Goal: Navigation & Orientation: Go to known website

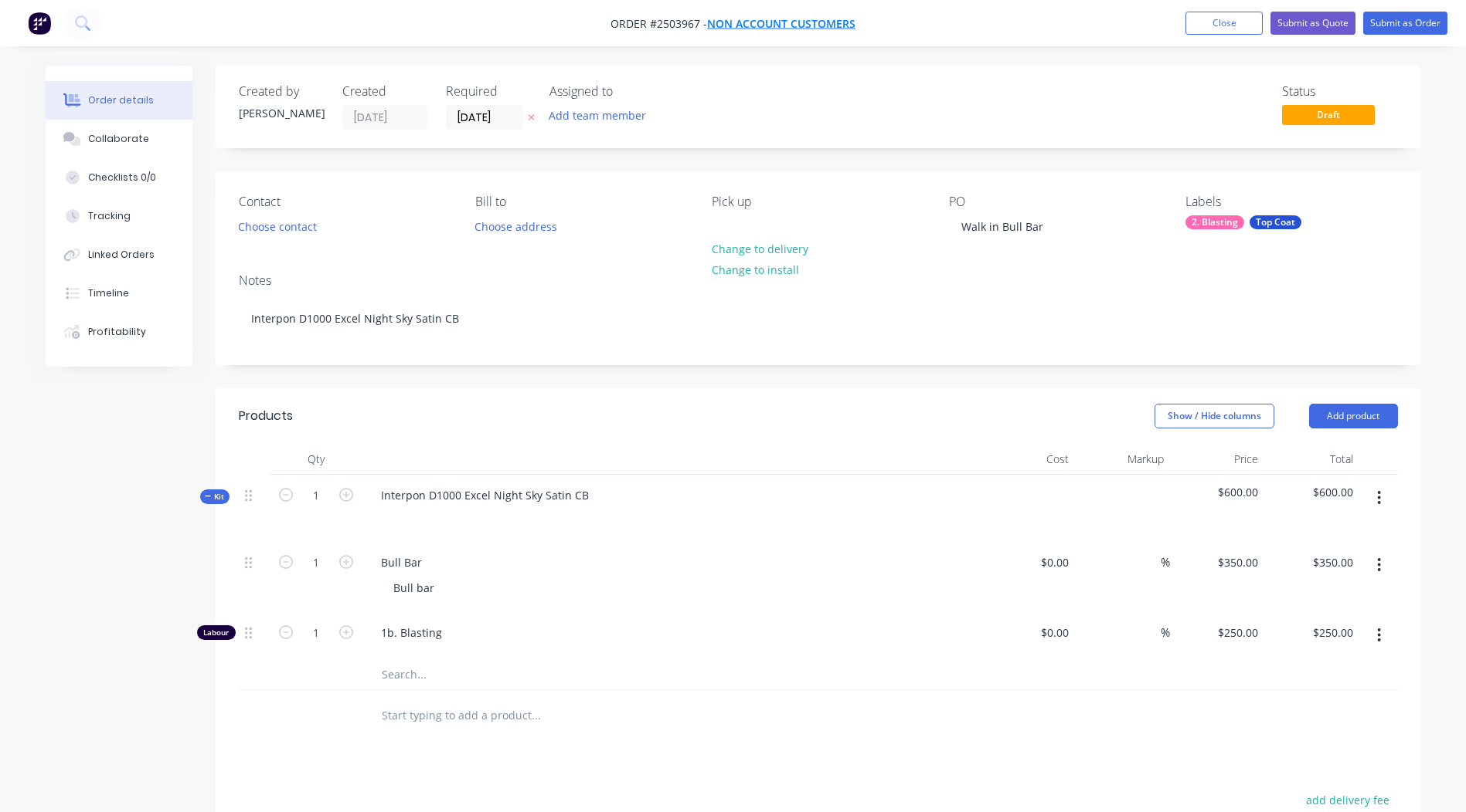
scroll to position [322, 0]
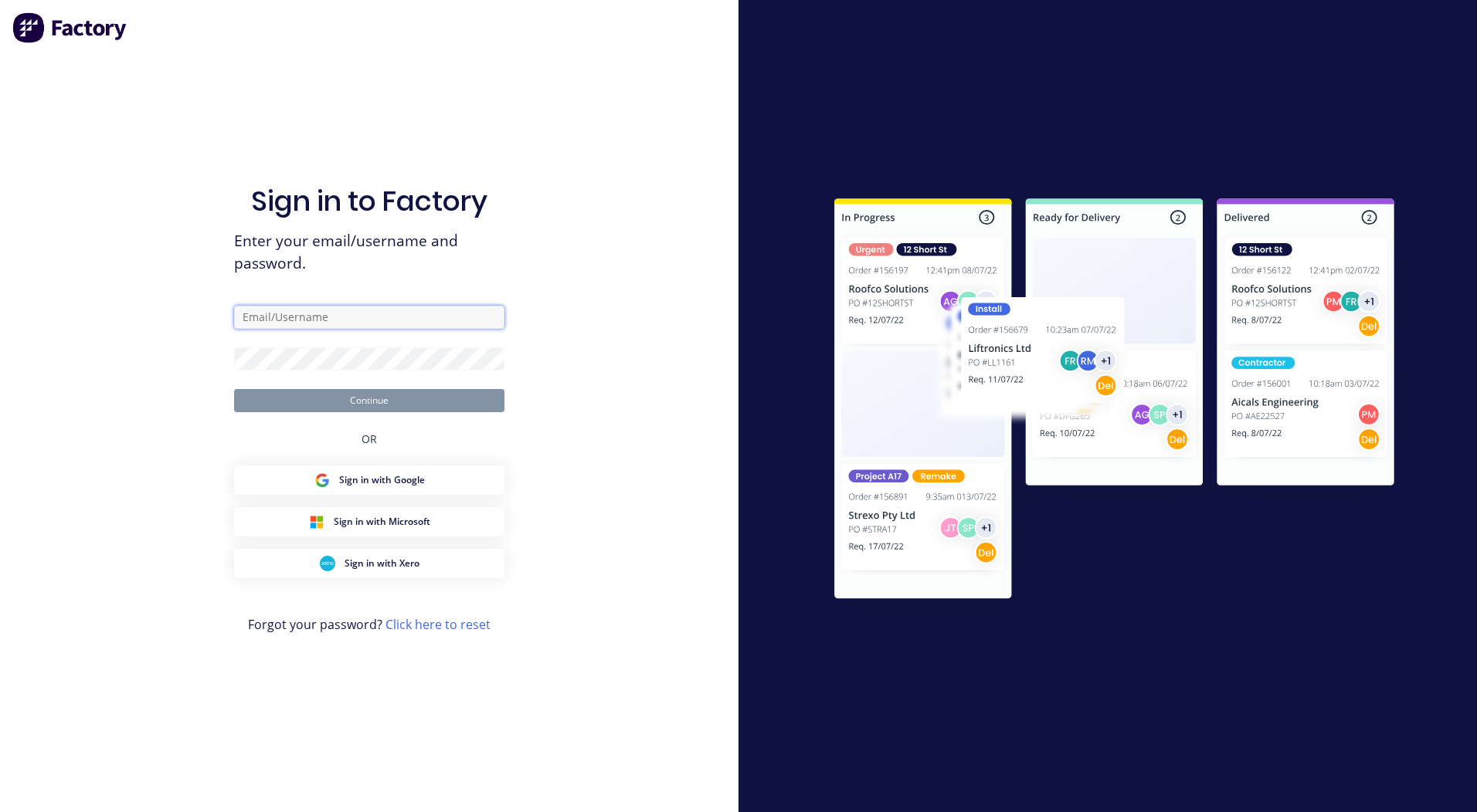
drag, startPoint x: 430, startPoint y: 312, endPoint x: 632, endPoint y: 9, distance: 364.2
click at [430, 312] on input "text" at bounding box center [369, 317] width 270 height 23
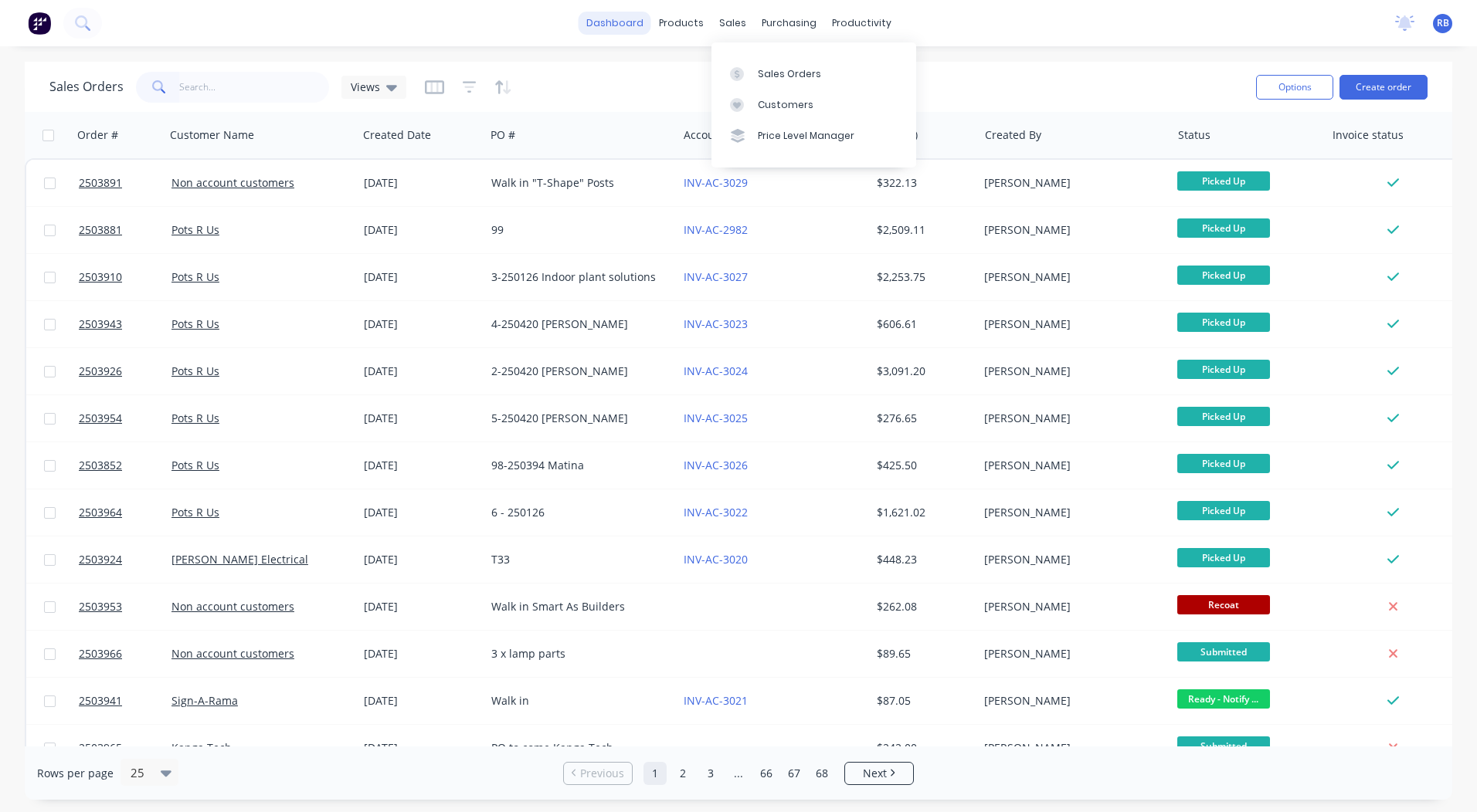
click at [633, 25] on link "dashboard" at bounding box center [615, 23] width 73 height 23
